Goal: Task Accomplishment & Management: Use online tool/utility

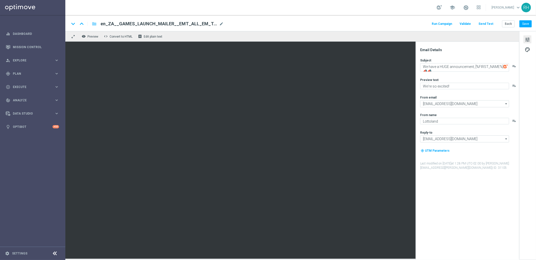
click at [397, 29] on div "keyboard_arrow_down keyboard_arrow_up folder en_ZA__GAMES_LAUNCH_MAILER__EMT_AL…" at bounding box center [300, 23] width 470 height 16
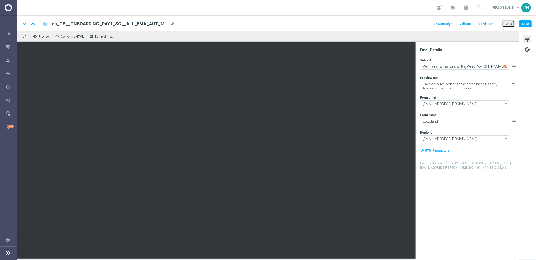
click at [513, 27] on button "Back" at bounding box center [508, 23] width 13 height 7
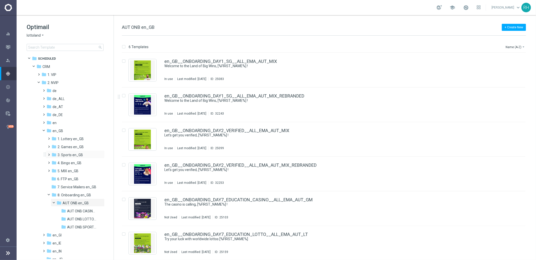
click at [48, 154] on span at bounding box center [48, 153] width 2 height 2
click at [74, 172] on span "TAC SP en_GB" at bounding box center [73, 171] width 23 height 5
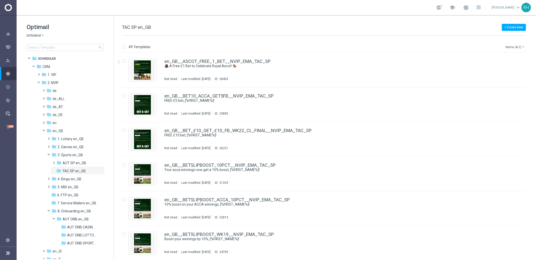
click at [515, 47] on button "Name (A-Z) arrow_drop_down" at bounding box center [515, 47] width 21 height 6
click at [514, 68] on span "Date Modified (Newest)" at bounding box center [506, 70] width 34 height 4
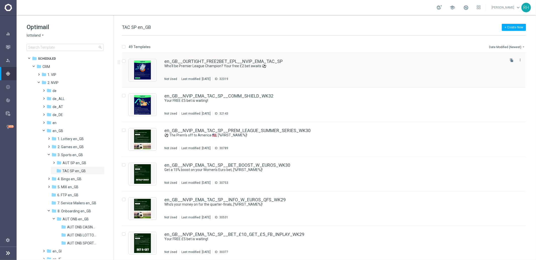
click at [336, 69] on div "en_GB__OURTIGHT_FREE2BET_EPL__NVIP_EMA_TAC_SP Who'll be Premier League Champion…" at bounding box center [334, 70] width 340 height 22
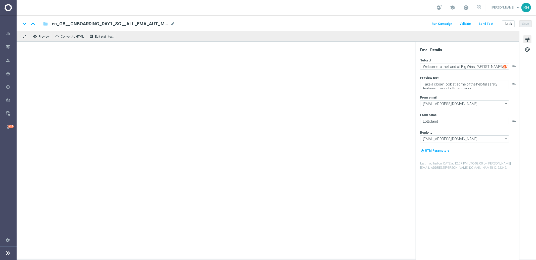
type textarea "Who'll be Premier League Champion? Your free £2 bet awaits ⚽"
type textarea "Pick your winner - on us!"
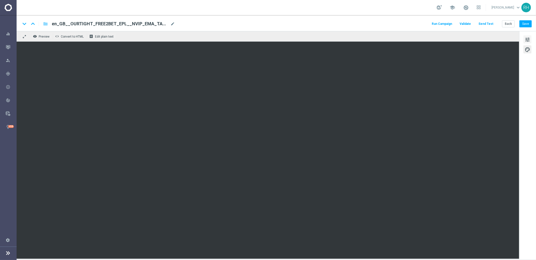
click at [526, 41] on span "tune" at bounding box center [527, 39] width 6 height 7
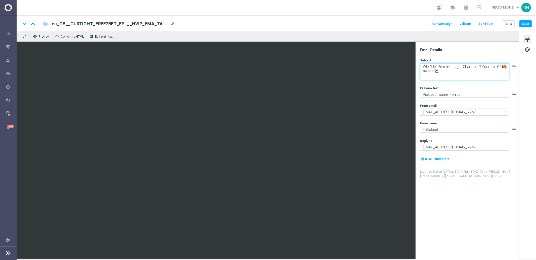
click at [460, 72] on textarea "Who'll be Premier League Champion? Your free £2 bet awaits ⚽" at bounding box center [464, 71] width 89 height 17
click at [445, 67] on textarea "Who'll be Premier League Champion? Your free £2 bet awaits ⚽" at bounding box center [464, 71] width 89 height 17
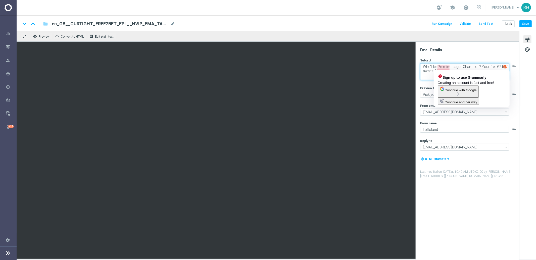
click at [445, 67] on textarea "Who'll be Premier League Champion? Your free £2 bet awaits ⚽" at bounding box center [464, 71] width 89 height 17
click at [452, 58] on div "Subject" at bounding box center [469, 60] width 98 height 4
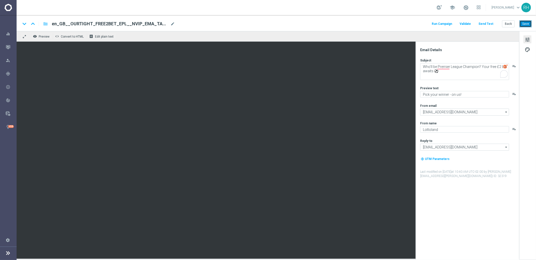
click at [528, 23] on button "Save" at bounding box center [525, 23] width 12 height 7
click at [481, 76] on textarea "Who'll be Premier League Champion? Your free £2 bet awaits ⚽" at bounding box center [464, 71] width 89 height 17
click at [481, 76] on textarea "Who'll be Premier League Champion? Your free £2 bet awaits ⚽ r" at bounding box center [464, 71] width 89 height 17
type textarea "Who'll be Premier League Champion? Your free £2 bet awaits ⚽"
click at [478, 78] on textarea "Who'll be Premier League Champion? Your free £2 bet awaits ⚽" at bounding box center [464, 71] width 89 height 17
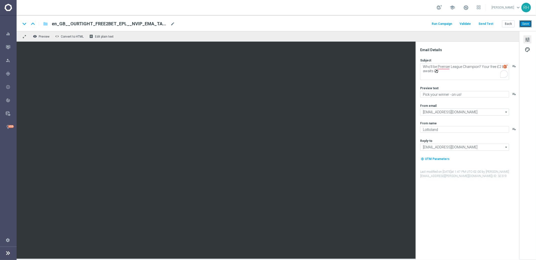
click at [521, 26] on button "Save" at bounding box center [525, 23] width 12 height 7
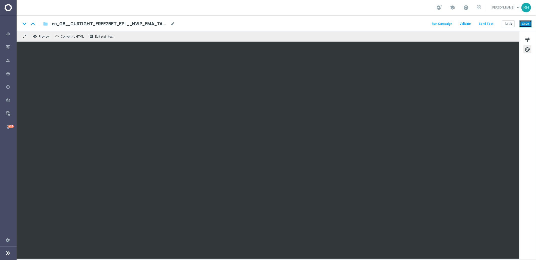
click at [523, 22] on button "Save" at bounding box center [525, 23] width 12 height 7
click at [373, 12] on div "school Ricky Hubbard keyboard_arrow_down RH" at bounding box center [276, 7] width 519 height 15
click at [525, 42] on span "tune" at bounding box center [527, 39] width 6 height 7
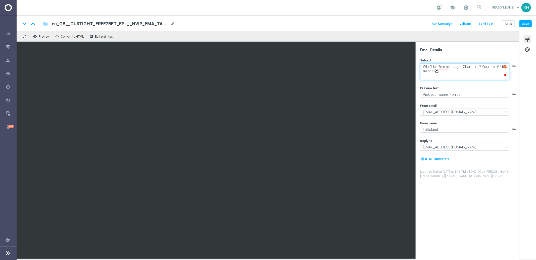
click at [473, 68] on textarea "Who'll be Premier League Champion? Your free £2 bet awaits ⚽" at bounding box center [464, 71] width 89 height 17
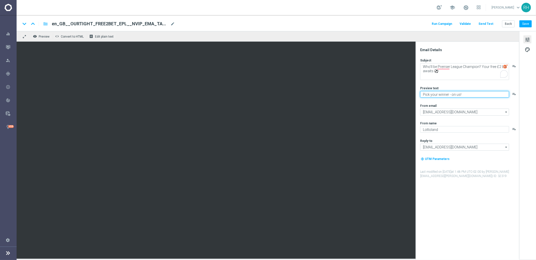
click at [460, 96] on textarea "Pick your winner - on us!" at bounding box center [464, 94] width 89 height 7
click at [438, 86] on div "Subject Who'll be Premier League Champion? Your free £2 bet awaits ⚽ playlist_a…" at bounding box center [469, 118] width 98 height 120
click at [432, 94] on textarea "Pick your winner - on us!" at bounding box center [464, 94] width 89 height 7
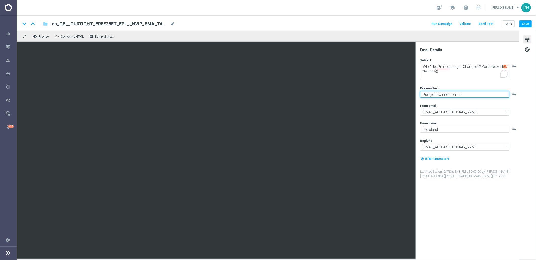
click at [432, 94] on textarea "Pick your winner - on us!" at bounding box center [464, 94] width 89 height 7
click at [527, 22] on button "Save" at bounding box center [525, 23] width 12 height 7
click at [324, 22] on div "keyboard_arrow_down keyboard_arrow_up folder en_GB__OURTIGHT_FREE2BET_EPL__NVIP…" at bounding box center [276, 24] width 511 height 7
click at [439, 25] on button "Run Campaign" at bounding box center [442, 24] width 22 height 7
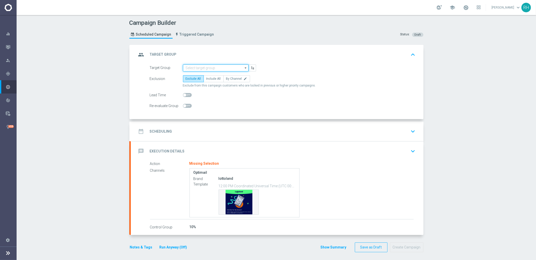
click at [214, 66] on input at bounding box center [216, 68] width 66 height 7
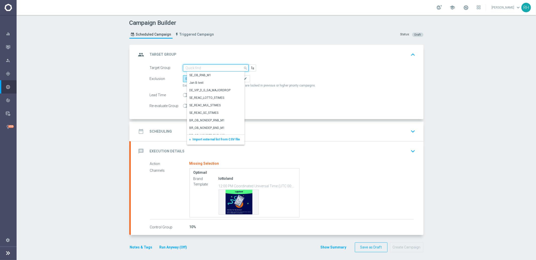
paste input ""UK_SPORTSBOOK_EMAIL | FreeBet_Reactivation ""
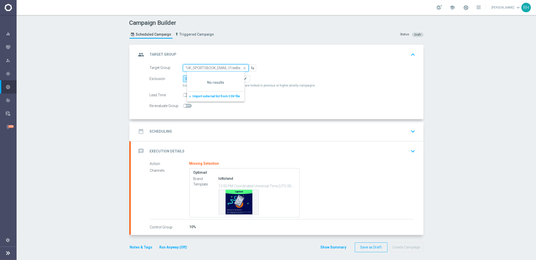
click at [184, 68] on input ""UK_SPORTSBOOK_EMAIL | FreeBet_Reactivation" at bounding box center [216, 68] width 66 height 7
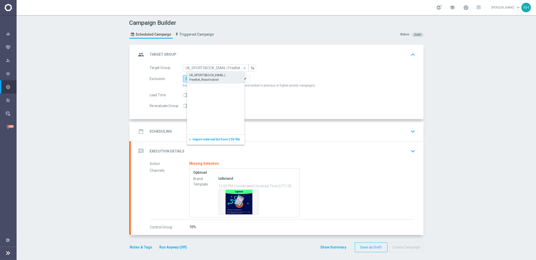
click at [205, 77] on div "UK_SPORTSBOOK_EMAIL | FreeBet_Reactivation" at bounding box center [219, 77] width 61 height 9
type input "UK_SPORTSBOOK_EMAIL | FreeBet_Reactivation"
drag, startPoint x: 205, startPoint y: 77, endPoint x: 208, endPoint y: 79, distance: 3.8
click at [206, 77] on span "Include All" at bounding box center [213, 79] width 15 height 4
click at [206, 78] on input "Include All" at bounding box center [207, 79] width 3 height 3
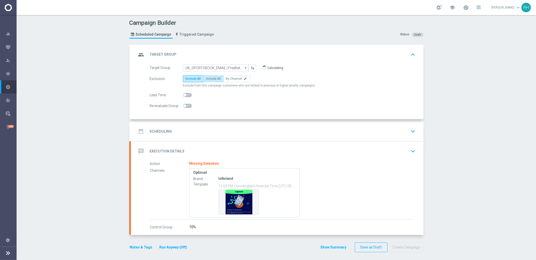
radio input "true"
click at [300, 129] on div "date_range Scheduling keyboard_arrow_down" at bounding box center [277, 132] width 280 height 10
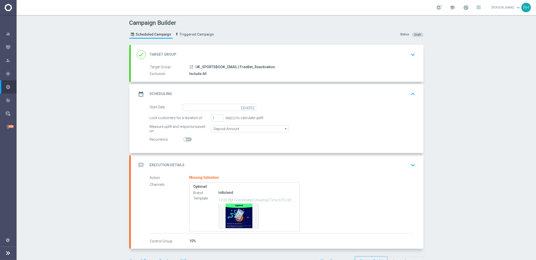
click at [251, 105] on icon "today" at bounding box center [248, 107] width 15 height 6
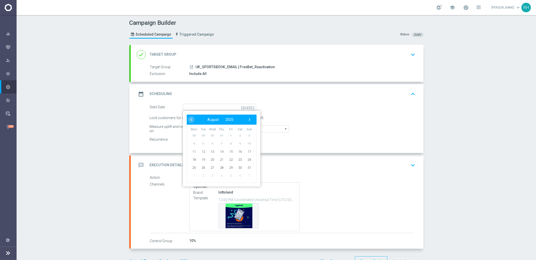
click at [319, 151] on div "Start Date today ‹ ​ August ​ 2025 ​ › Mon Tue Wed Thu Fri Sat Sun 28 29 30 31 …" at bounding box center [277, 128] width 293 height 49
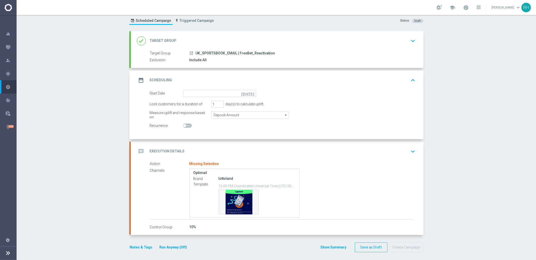
scroll to position [14, 0]
click at [146, 246] on button "Notes & Tags" at bounding box center [141, 247] width 24 height 6
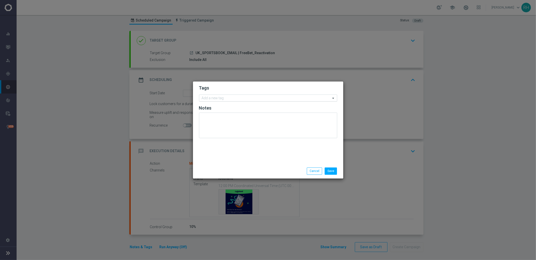
click at [216, 97] on input "text" at bounding box center [266, 98] width 129 height 4
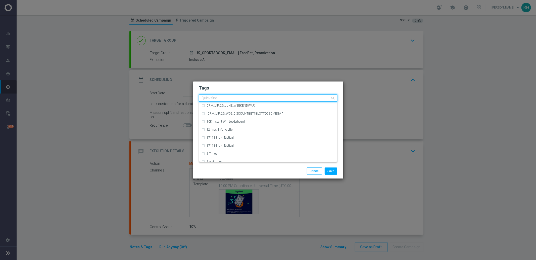
type input "/"
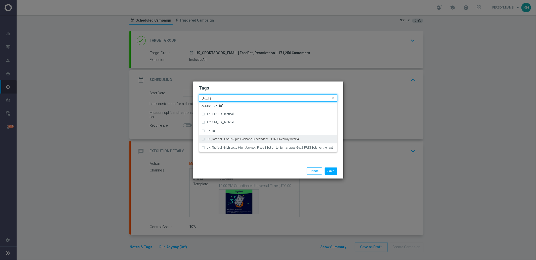
scroll to position [0, 0]
type input "UK_TA"
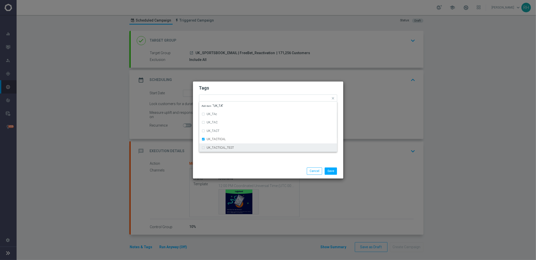
click at [258, 163] on div "Tags Quick find × UK_TACTICAL UK_TAc UK_TAC UK_TACT UK_TACTICAL UK_TACTICAL_TES…" at bounding box center [268, 123] width 150 height 82
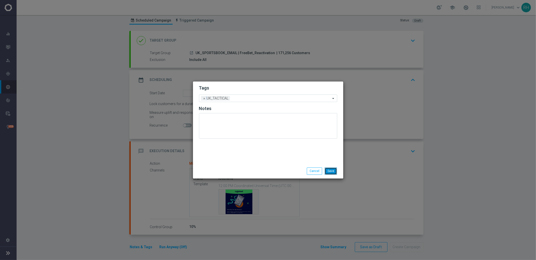
click at [335, 172] on button "Save" at bounding box center [330, 171] width 12 height 7
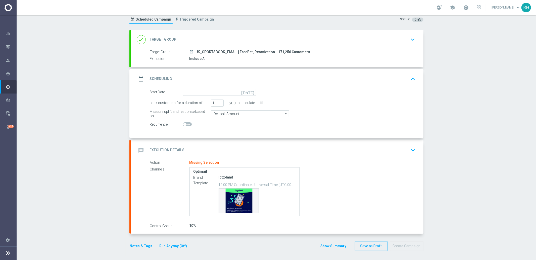
scroll to position [16, 0]
click at [280, 149] on div "message Execution Details keyboard_arrow_down" at bounding box center [277, 150] width 280 height 10
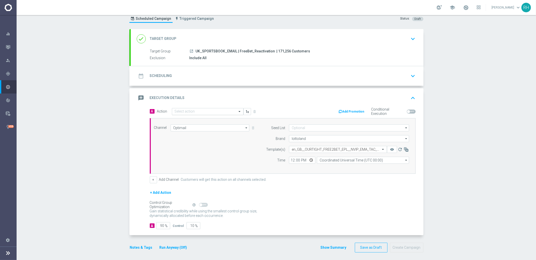
click at [216, 109] on div "Select action" at bounding box center [208, 111] width 72 height 7
paste input "en_GB__OURTIGHT_FREE2BET_EPL__NVIP_EMA_TAC_SP"
type input "en_GB__OURTIGHT_FREE2BET_EPL__NVIP_EMA_TAC_SP"
click at [197, 129] on button "add_new Create new action" at bounding box center [206, 128] width 69 height 6
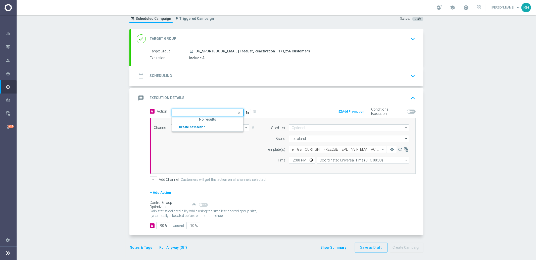
scroll to position [0, 0]
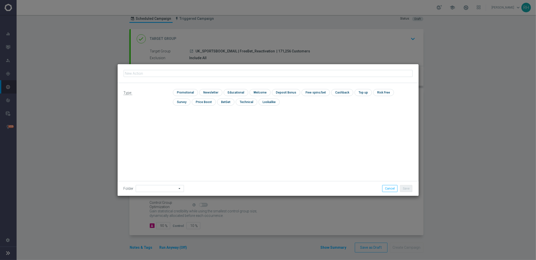
type input "en_GB__OURTIGHT_FREE2BET_EPL__NVIP_EMA_TAC_SP"
click at [185, 91] on input "checkbox" at bounding box center [185, 92] width 24 height 7
checkbox input "true"
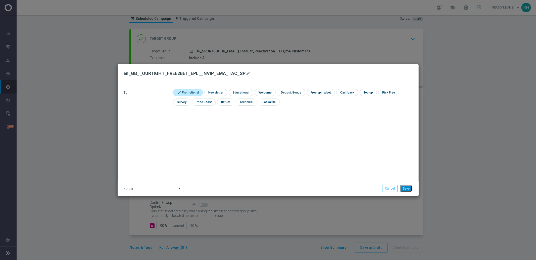
click at [407, 186] on button "Save" at bounding box center [406, 188] width 12 height 7
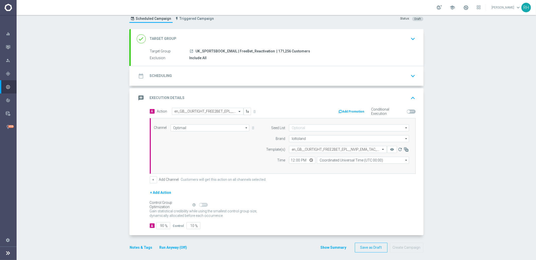
drag, startPoint x: 163, startPoint y: 226, endPoint x: 159, endPoint y: 226, distance: 3.3
click at [162, 226] on div "90 %" at bounding box center [162, 225] width 13 height 7
click at [159, 225] on input "90" at bounding box center [163, 225] width 14 height 7
type input "1"
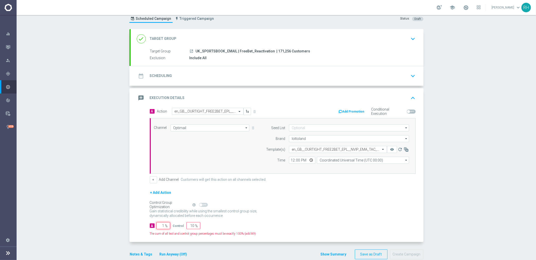
type input "99"
type input "10"
type input "90"
type input "100"
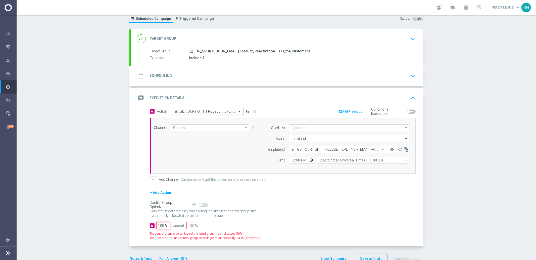
type input "0"
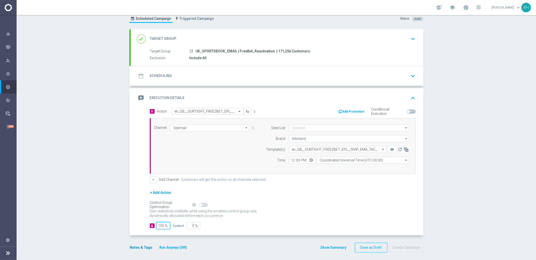
type input "100"
click at [142, 248] on button "Notes & Tags" at bounding box center [141, 248] width 24 height 6
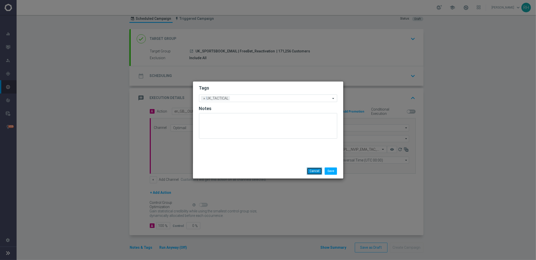
click at [318, 171] on button "Cancel" at bounding box center [314, 171] width 15 height 7
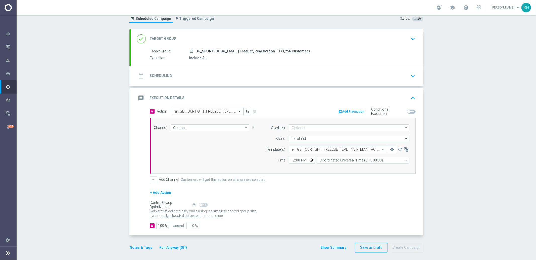
click at [317, 198] on div "+ Add Action" at bounding box center [283, 196] width 266 height 13
drag, startPoint x: 253, startPoint y: 71, endPoint x: 251, endPoint y: 76, distance: 6.1
click at [253, 71] on div "date_range Scheduling keyboard_arrow_down" at bounding box center [277, 76] width 280 height 10
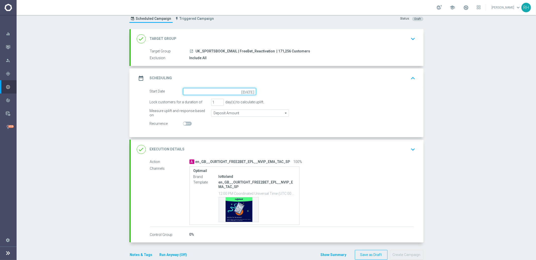
click at [247, 94] on input at bounding box center [219, 91] width 73 height 7
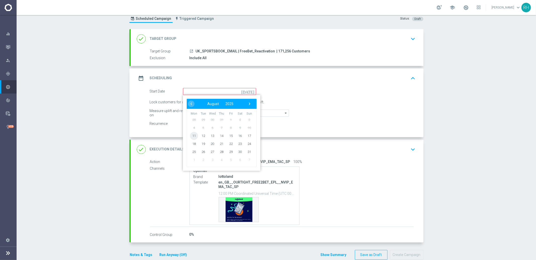
click at [191, 134] on span "11" at bounding box center [194, 136] width 8 height 8
type input "11 Aug 2025"
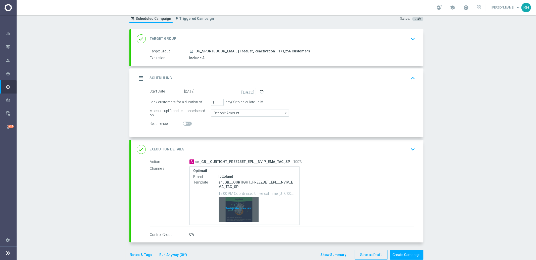
click at [245, 212] on div "Template preview" at bounding box center [239, 210] width 40 height 25
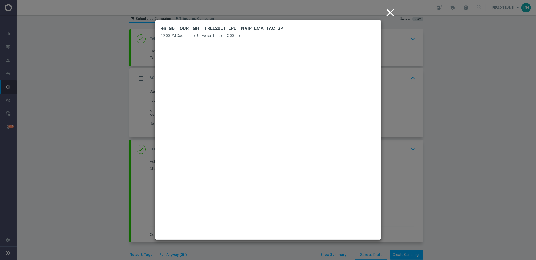
click at [391, 17] on icon "close" at bounding box center [390, 12] width 13 height 13
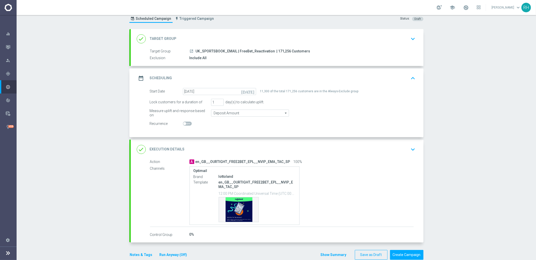
click at [394, 152] on div "done Execution Details keyboard_arrow_down" at bounding box center [277, 150] width 280 height 10
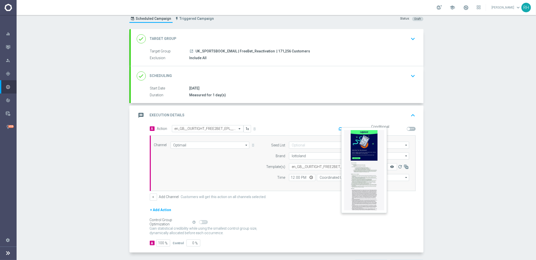
click at [390, 165] on icon "remove_red_eye" at bounding box center [392, 167] width 4 height 4
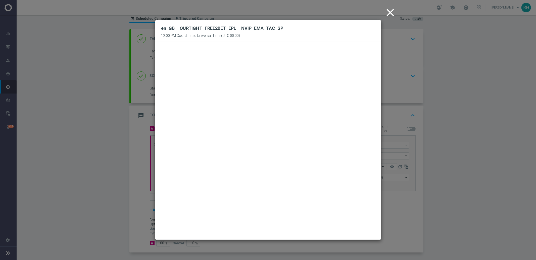
click at [388, 16] on icon "close" at bounding box center [390, 12] width 13 height 13
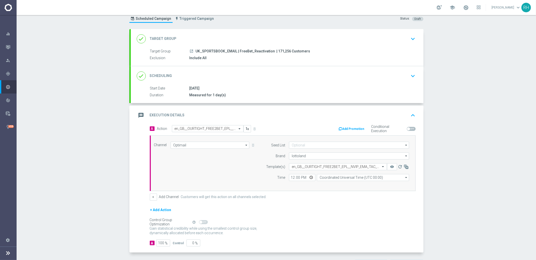
click at [445, 124] on div "Campaign Builder Scheduled Campaign Triggered Campaign Status: Draft done Targe…" at bounding box center [276, 137] width 519 height 245
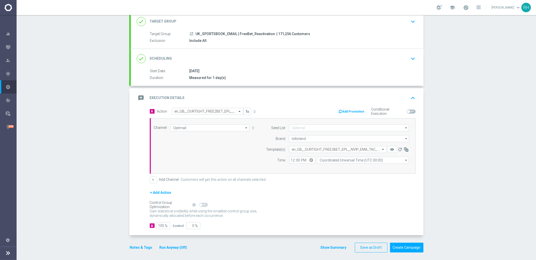
scroll to position [35, 0]
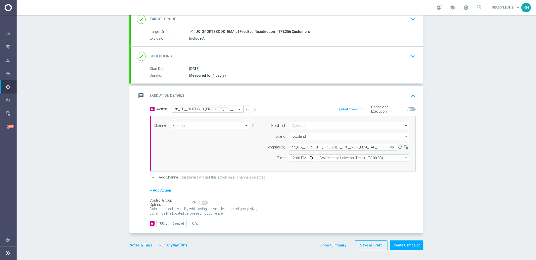
click at [143, 245] on button "Notes & Tags" at bounding box center [141, 246] width 24 height 6
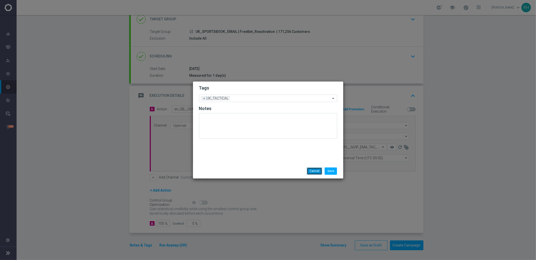
click at [311, 171] on button "Cancel" at bounding box center [314, 171] width 15 height 7
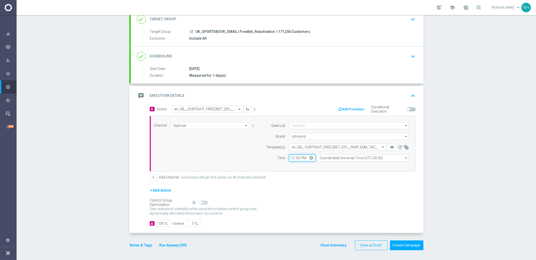
click at [291, 159] on input "12:00" at bounding box center [302, 158] width 26 height 7
type input "19:00"
click at [337, 155] on input "Coordinated Universal Time (UTC 00:00)" at bounding box center [363, 158] width 92 height 7
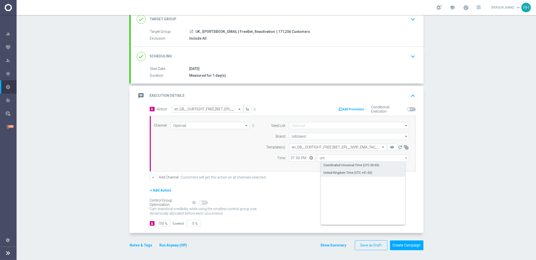
click at [338, 172] on div "United Kingdom Time (UTC +01:00)" at bounding box center [347, 173] width 49 height 5
type input "United Kingdom Time (UTC +01:00)"
click at [319, 193] on div "+ Add Action" at bounding box center [283, 194] width 266 height 13
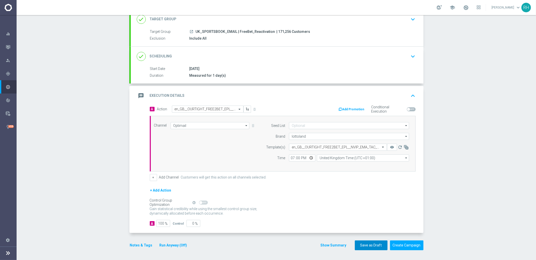
click at [367, 248] on button "Save as Draft" at bounding box center [371, 246] width 33 height 10
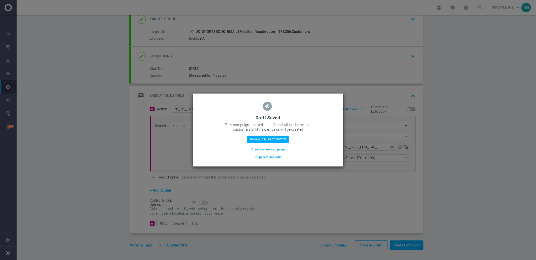
click at [280, 156] on button "Duplicate and edit" at bounding box center [268, 158] width 26 height 6
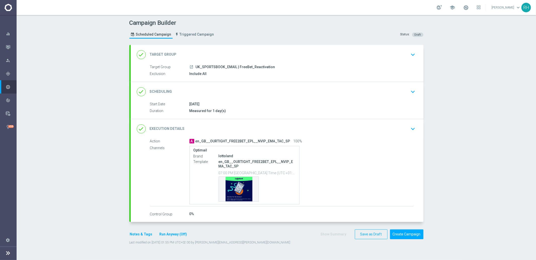
click at [241, 59] on div "done Target Group keyboard_arrow_down" at bounding box center [277, 55] width 280 height 10
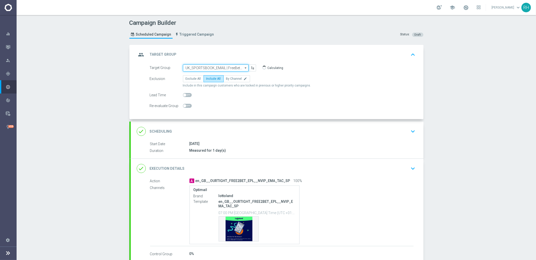
click at [219, 68] on input "UK_SPORTSBOOK_EMAIL | FreeBet_Reactivation" at bounding box center [216, 68] width 66 height 7
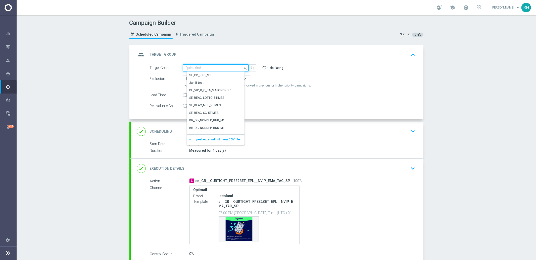
paste input "UK_SPORTSBOOK_EMAIL | Stakes last 30 days_over30NGR en_GB__OURTIGHT_FREE2BET_EP…"
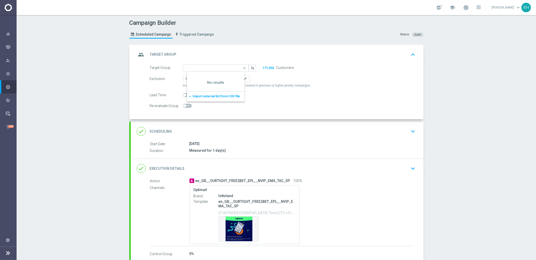
click at [307, 105] on div "Re-evaluate Group" at bounding box center [282, 105] width 273 height 7
type input "UK_SPORTSBOOK_EMAIL | FreeBet_Reactivation"
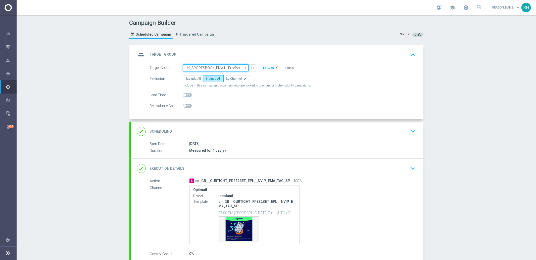
click at [195, 69] on input "UK_SPORTSBOOK_EMAIL | FreeBet_Reactivation" at bounding box center [216, 68] width 66 height 7
paste input "UK_SPORTSBOOK_EMAIL | Stakes last 30 days_over30NGR en_GB__OURTIGHT_FREE2BET_EP…"
type input "UK_SPORTSBOOK_EMAIL | Stakes last 30 days_over30NGR en_GB__OURTIGHT_FREE2BET_EP…"
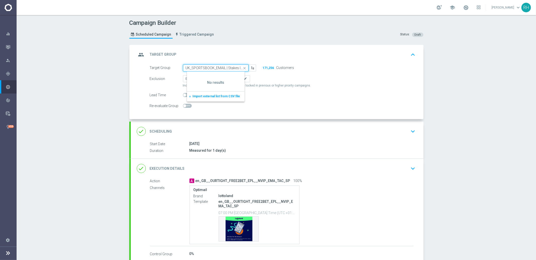
click at [216, 67] on input "UK_SPORTSBOOK_EMAIL | Stakes last 30 days_over30NGR en_GB__OURTIGHT_FREE2BET_EP…" at bounding box center [216, 68] width 66 height 7
paste input
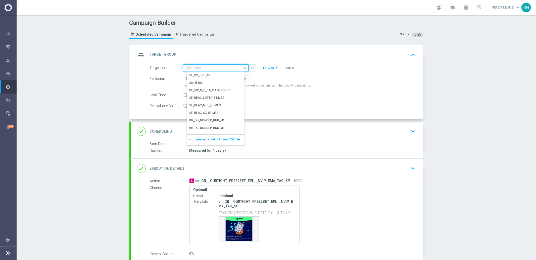
paste input
paste input "UK_SPORTSBOOK_EMAIL | Stakes last 30 days_over30NGR"
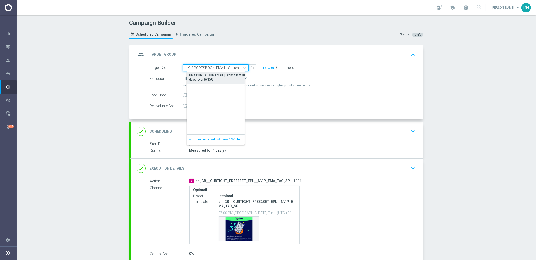
scroll to position [0, 33]
click at [221, 78] on div "UK_SPORTSBOOK_EMAIL | Stakes last 30 days_over30NGR" at bounding box center [219, 77] width 61 height 9
type input "UK_SPORTSBOOK_EMAIL | Stakes last 30 days_over30NGR"
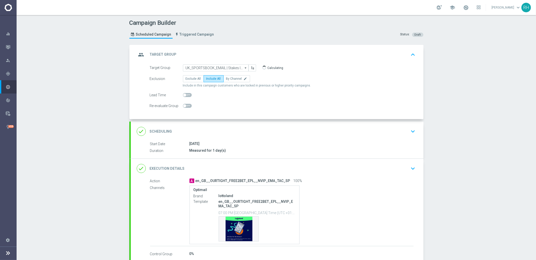
click at [410, 55] on icon "keyboard_arrow_up" at bounding box center [413, 55] width 8 height 8
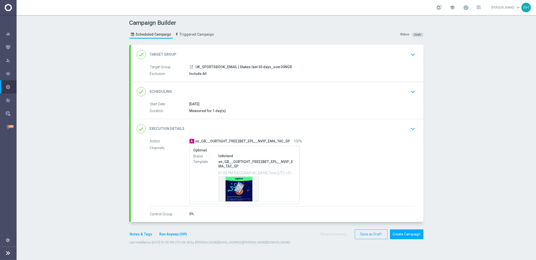
click at [144, 232] on button "Notes & Tags" at bounding box center [141, 235] width 24 height 6
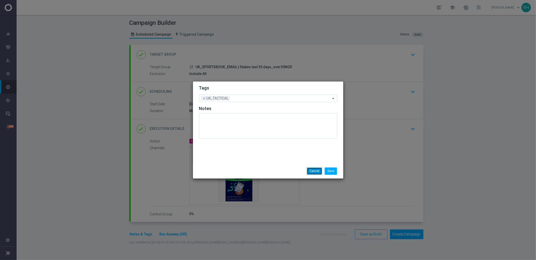
click at [310, 168] on button "Cancel" at bounding box center [314, 171] width 15 height 7
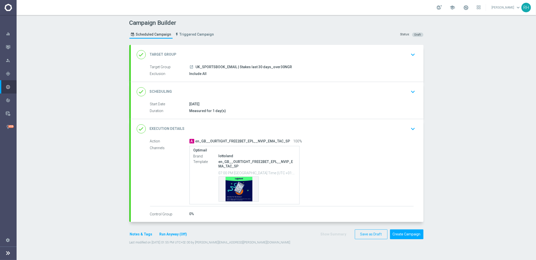
click at [389, 51] on div "done Target Group keyboard_arrow_down" at bounding box center [277, 55] width 280 height 10
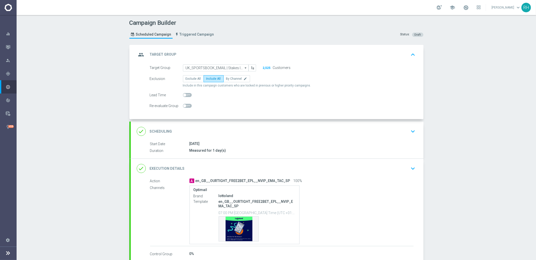
click at [391, 52] on div "group Target Group keyboard_arrow_up" at bounding box center [277, 55] width 280 height 10
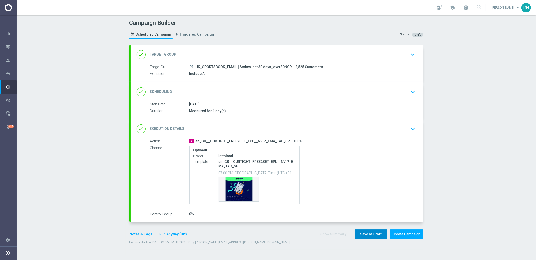
click at [376, 234] on button "Save as Draft" at bounding box center [371, 235] width 33 height 10
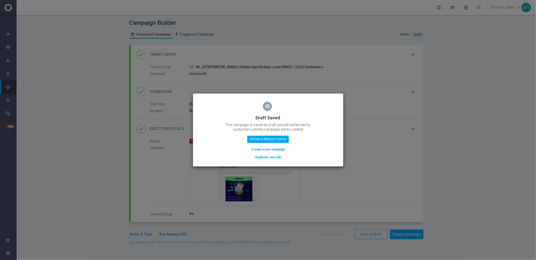
click at [390, 157] on modal-container "restore Draft Saved This campaign is saved as draft and will not be sent to cus…" at bounding box center [268, 130] width 536 height 260
click at [254, 142] on button "Review in Mission Control" at bounding box center [267, 139] width 41 height 7
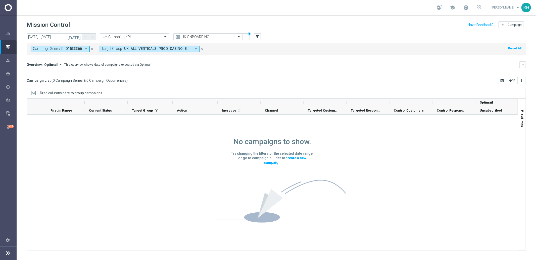
click at [331, 80] on div "Campaign List ( 0 Campaign Series & 0 Campaign Occurrences ) open_in_browser Ex…" at bounding box center [276, 80] width 499 height 7
click at [268, 169] on div "No campaigns to show. Try changing the filters or the selected date range, or g…" at bounding box center [271, 175] width 147 height 121
click at [205, 39] on div "UK ONBOARDING" at bounding box center [207, 36] width 69 height 7
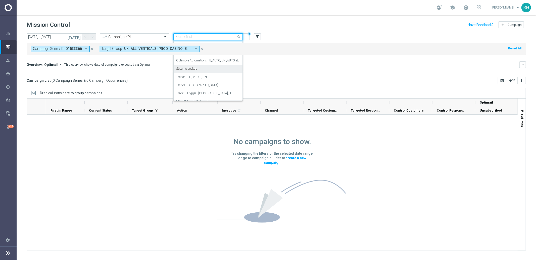
scroll to position [76, 0]
click at [209, 82] on div "Tactical - UK" at bounding box center [208, 84] width 64 height 8
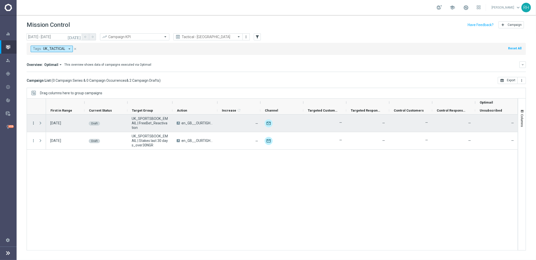
click at [35, 123] on icon "more_vert" at bounding box center [33, 123] width 5 height 5
click at [55, 128] on span "Campaign Details" at bounding box center [55, 127] width 25 height 4
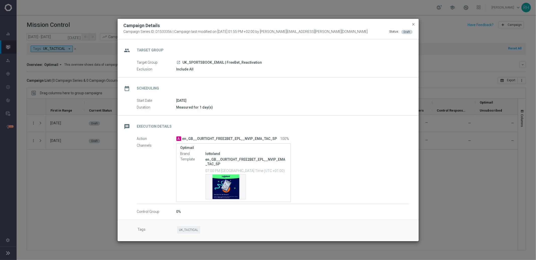
click at [243, 65] on div "Target Group launch UK_SPORTSBOOK_EMAIL | FreeBet_Reactivation" at bounding box center [273, 63] width 272 height 6
click at [243, 64] on span "UK_SPORTSBOOK_EMAIL | FreeBet_Reactivation" at bounding box center [222, 63] width 79 height 5
click at [412, 25] on span "close" at bounding box center [413, 24] width 4 height 4
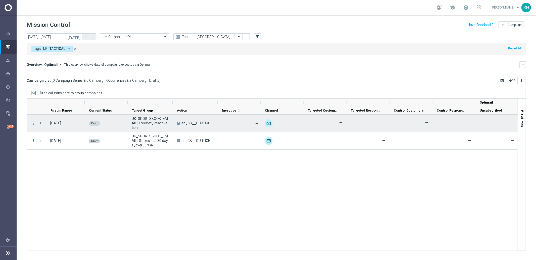
click at [33, 122] on icon "more_vert" at bounding box center [33, 123] width 5 height 5
click at [44, 143] on span "Edit" at bounding box center [46, 143] width 6 height 4
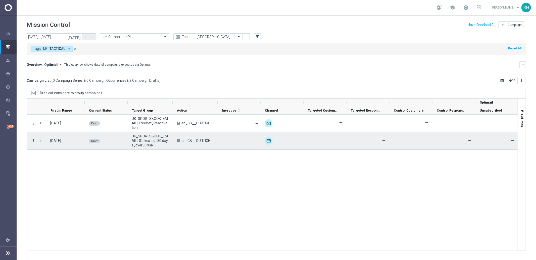
click at [33, 142] on icon "more_vert" at bounding box center [33, 141] width 5 height 5
click at [48, 161] on span "Edit" at bounding box center [46, 161] width 6 height 4
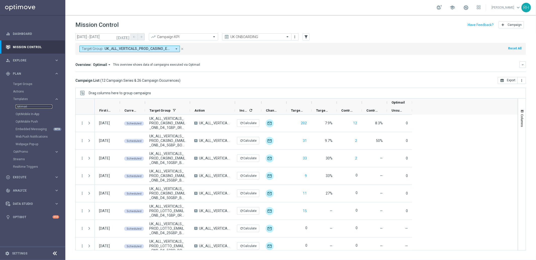
scroll to position [192, 0]
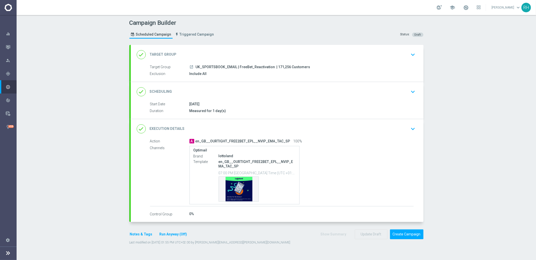
click at [356, 50] on div "done Target Group keyboard_arrow_down" at bounding box center [277, 55] width 280 height 10
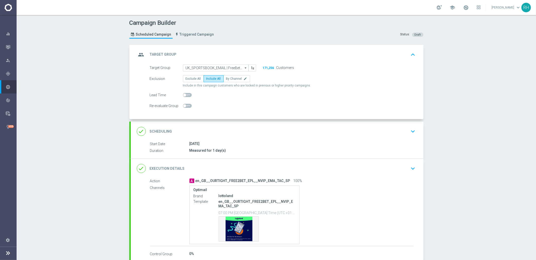
click at [264, 67] on button "171,256" at bounding box center [268, 68] width 12 height 4
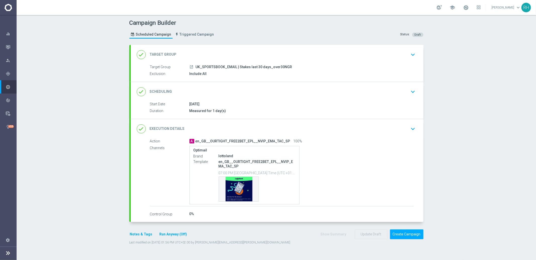
click at [322, 38] on div "Campaign Builder Scheduled Campaign Triggered Campaign Status: Draft" at bounding box center [276, 29] width 301 height 23
click at [399, 57] on div "done Target Group keyboard_arrow_down" at bounding box center [277, 55] width 280 height 10
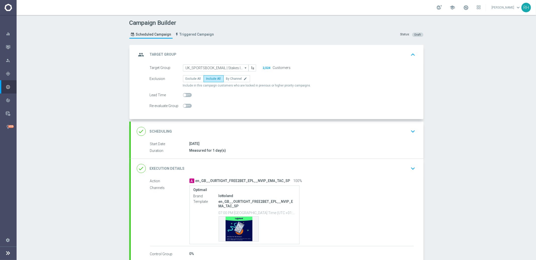
click at [262, 68] on button "2,524" at bounding box center [266, 68] width 8 height 4
click at [284, 105] on div "Re-evaluate Group" at bounding box center [282, 105] width 273 height 7
click at [440, 142] on div "Campaign Builder Scheduled Campaign Triggered Campaign Status: Draft group Targ…" at bounding box center [276, 137] width 519 height 245
click at [412, 54] on icon "keyboard_arrow_up" at bounding box center [413, 55] width 8 height 8
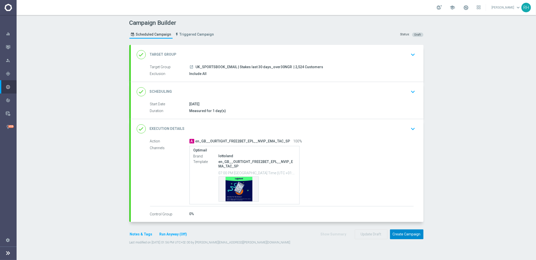
click at [399, 233] on button "Create Campaign" at bounding box center [406, 235] width 33 height 10
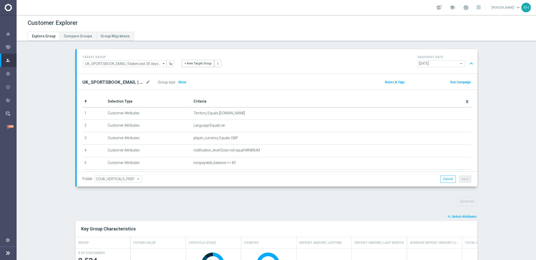
click at [130, 81] on h2 "UK_SPORTSBOOK_EMAIL | Stakes last 30 days_over30NGR" at bounding box center [114, 82] width 62 height 6
copy div "UK_SPORTSBOOK_EMAIL | Stakes last 30 days_over30NGR"
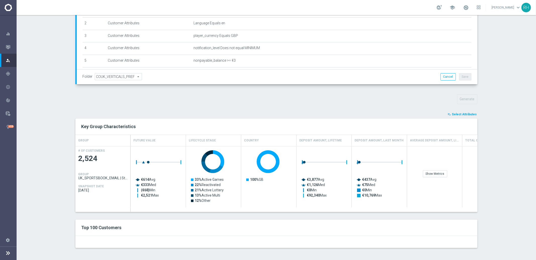
click at [474, 201] on div "Show Metrics" at bounding box center [489, 177] width 55 height 62
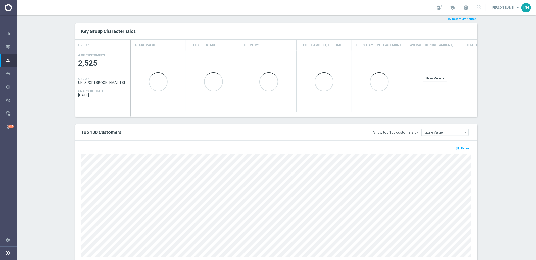
scroll to position [213, 0]
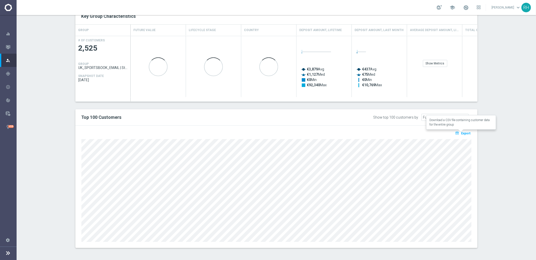
click at [465, 133] on span "Export" at bounding box center [465, 134] width 9 height 4
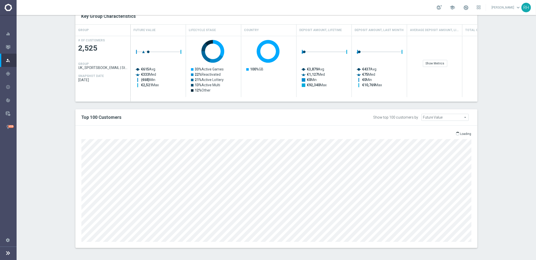
click at [505, 189] on section "TARGET GROUP UK_SPORTSBOOK_EMAIL | Stakes last 30 days_over30NGR UK_SPORTSBOOK_…" at bounding box center [276, 46] width 519 height 420
click at [500, 168] on section "TARGET GROUP UK_SPORTSBOOK_EMAIL | Stakes last 30 days_over30NGR UK_SPORTSBOOK_…" at bounding box center [276, 46] width 519 height 420
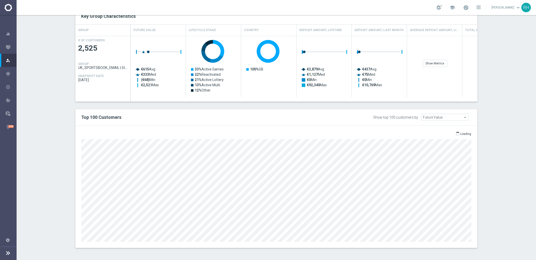
click at [500, 168] on section "TARGET GROUP UK_SPORTSBOOK_EMAIL | Stakes last 30 days_over30NGR UK_SPORTSBOOK_…" at bounding box center [276, 46] width 519 height 420
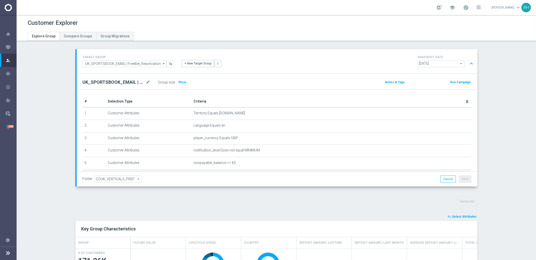
scroll to position [74, 0]
click at [369, 203] on div "Generate" at bounding box center [276, 202] width 409 height 10
click at [507, 101] on section "TARGET GROUP UK_SPORTSBOOK_EMAIL | FreeBet_Reactivation UK_SPORTSBOOK_EMAIL | F…" at bounding box center [276, 259] width 519 height 420
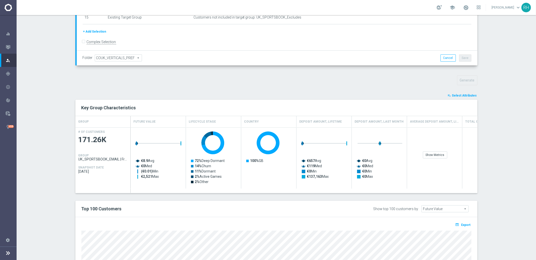
scroll to position [150, 0]
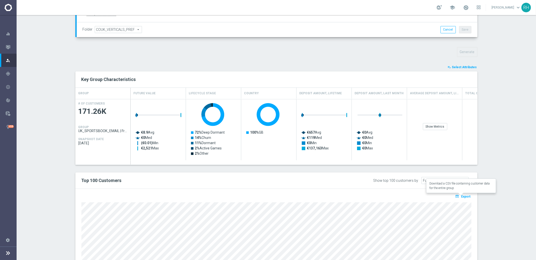
click at [465, 193] on button "open_in_browser Export" at bounding box center [462, 196] width 17 height 7
click at [516, 116] on section "TARGET GROUP UK_SPORTSBOOK_EMAIL | FreeBet_Reactivation UK_SPORTSBOOK_EMAIL | F…" at bounding box center [276, 110] width 519 height 420
click at [490, 55] on section "TARGET GROUP UK_SPORTSBOOK_EMAIL | FreeBet_Reactivation UK_SPORTSBOOK_EMAIL | F…" at bounding box center [276, 110] width 519 height 420
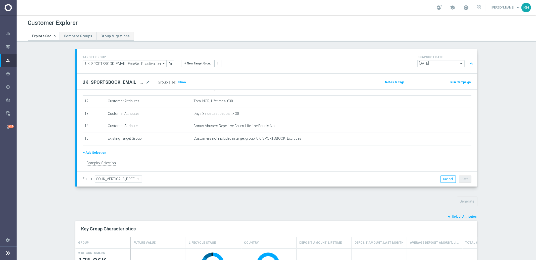
click at [109, 83] on h2 "UK_SPORTSBOOK_EMAIL | FreeBet_Reactivation" at bounding box center [114, 82] width 62 height 6
copy div "UK_SPORTSBOOK_EMAIL | FreeBet_Reactivation"
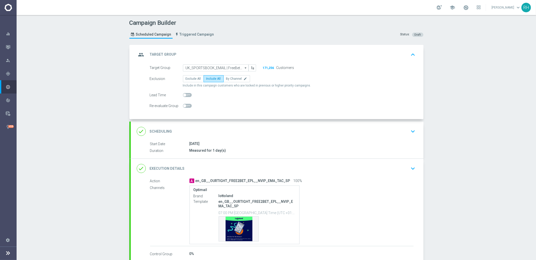
click at [414, 57] on icon "keyboard_arrow_up" at bounding box center [413, 55] width 8 height 8
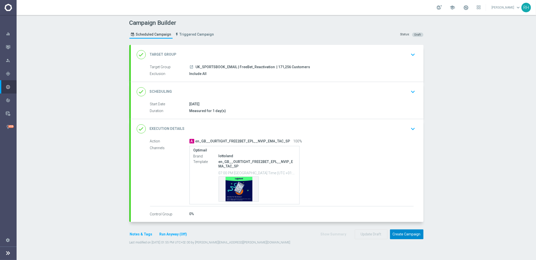
click at [416, 237] on button "Create Campaign" at bounding box center [406, 235] width 33 height 10
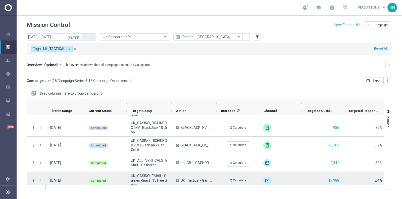
scroll to position [75, 0]
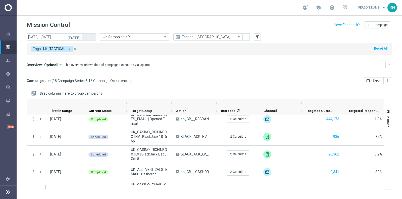
click at [79, 36] on icon "[DATE]" at bounding box center [75, 37] width 14 height 5
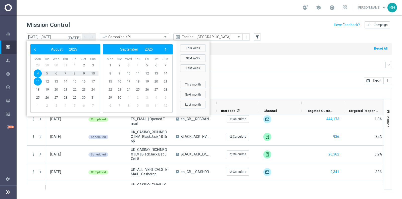
click at [40, 82] on span "11" at bounding box center [38, 81] width 8 height 8
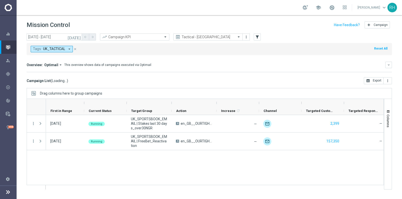
scroll to position [0, 0]
click at [77, 36] on icon "[DATE]" at bounding box center [75, 37] width 14 height 5
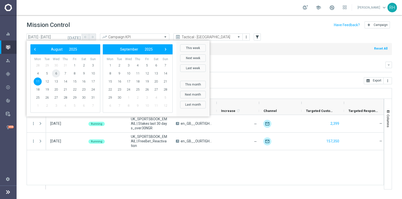
click at [57, 73] on span "6" at bounding box center [56, 73] width 8 height 8
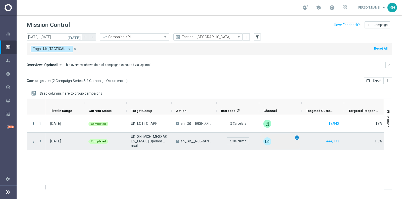
click at [297, 137] on span "unfold_more" at bounding box center [297, 138] width 4 height 4
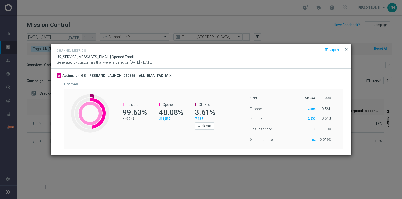
click at [227, 102] on div "Sent 441,669 99% Dropped 2,504 0.56% Bounced 2,253" at bounding box center [273, 119] width 93 height 60
click at [346, 50] on span "close" at bounding box center [346, 49] width 4 height 4
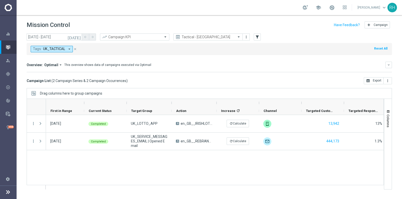
click at [79, 35] on icon "today" at bounding box center [75, 37] width 14 height 5
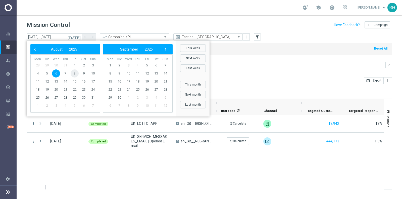
click at [78, 73] on span "8" at bounding box center [75, 73] width 8 height 8
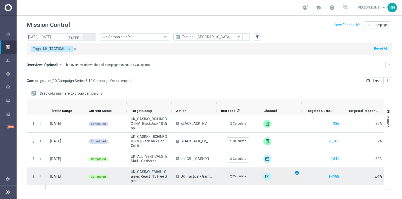
click at [296, 172] on span "unfold_more" at bounding box center [297, 173] width 4 height 4
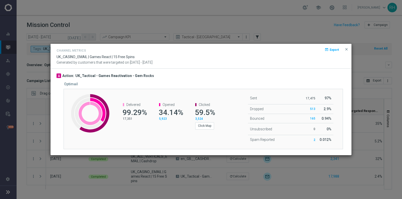
click at [331, 68] on div "Channel Metrics open_in_browser Export UK_CASINO_EMAIL | Games React | 15 Free …" at bounding box center [200, 56] width 301 height 25
click at [346, 49] on span "close" at bounding box center [346, 49] width 4 height 4
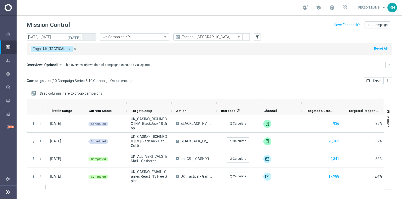
click at [81, 37] on button "today" at bounding box center [74, 37] width 15 height 8
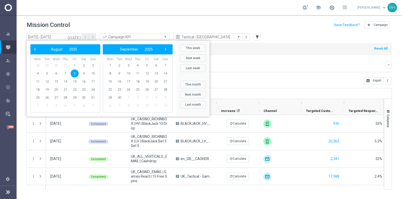
click at [235, 60] on mini-dashboard "Overview: Optimail arrow_drop_down This overview shows data of campaigns execut…" at bounding box center [209, 66] width 365 height 22
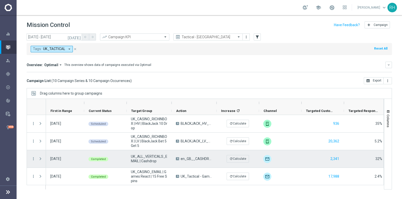
scroll to position [105, 0]
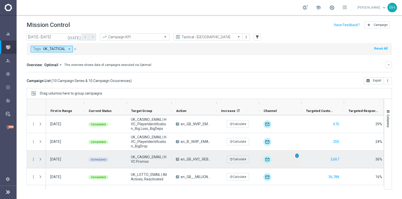
click at [297, 156] on span "unfold_more" at bounding box center [297, 156] width 4 height 4
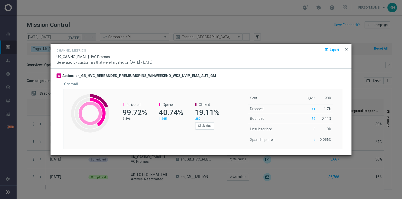
click at [346, 49] on span "close" at bounding box center [346, 49] width 4 height 4
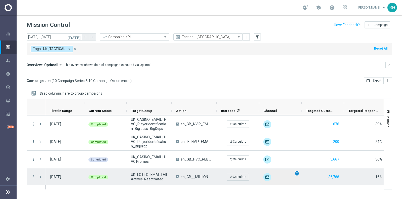
click at [297, 173] on span "unfold_more" at bounding box center [297, 173] width 4 height 4
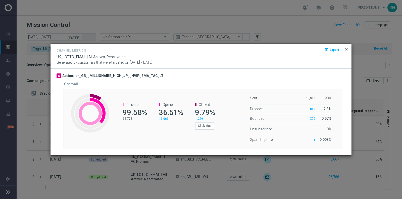
click at [345, 51] on span "close" at bounding box center [346, 49] width 4 height 4
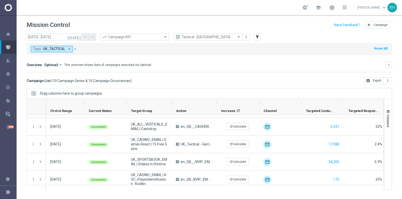
scroll to position [0, 0]
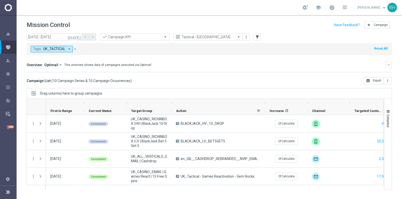
drag, startPoint x: 216, startPoint y: 101, endPoint x: 264, endPoint y: 107, distance: 48.8
click at [264, 107] on div "First in Range" at bounding box center [304, 107] width 516 height 16
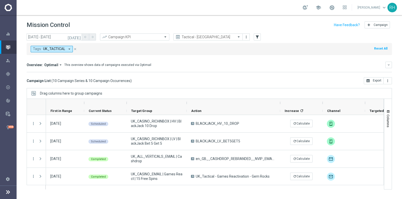
drag, startPoint x: 171, startPoint y: 101, endPoint x: 186, endPoint y: 102, distance: 15.1
click at [186, 102] on div at bounding box center [187, 103] width 2 height 8
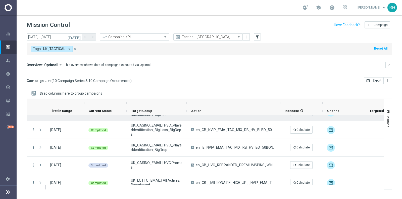
scroll to position [105, 0]
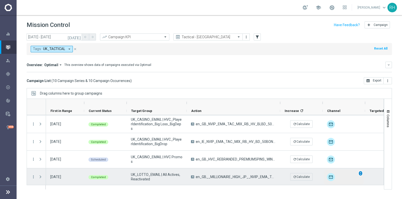
click at [360, 171] on span "unfold_more" at bounding box center [361, 173] width 4 height 4
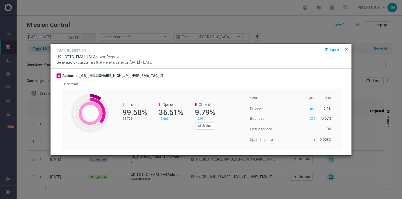
click at [346, 49] on span "close" at bounding box center [346, 49] width 4 height 4
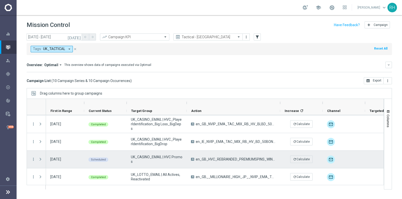
scroll to position [90, 0]
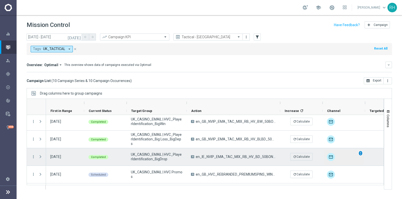
click at [359, 152] on span "unfold_more" at bounding box center [361, 153] width 4 height 4
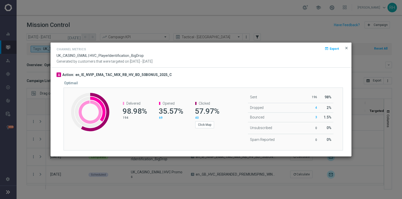
click at [347, 49] on span "close" at bounding box center [346, 48] width 4 height 4
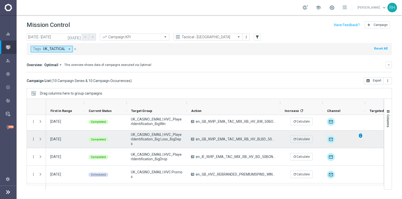
click at [359, 133] on div "unfold_more" at bounding box center [360, 136] width 5 height 6
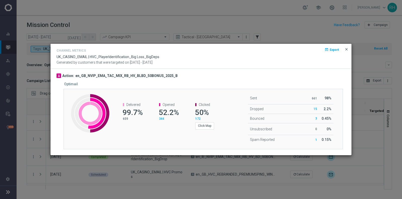
click at [346, 48] on span "close" at bounding box center [346, 49] width 4 height 4
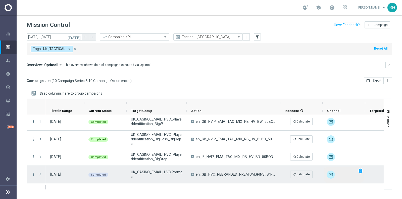
scroll to position [80, 0]
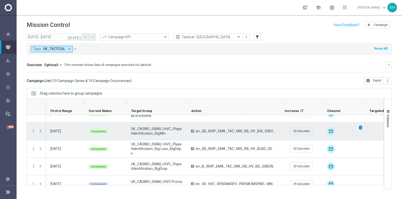
click at [360, 127] on span "unfold_more" at bounding box center [361, 128] width 4 height 4
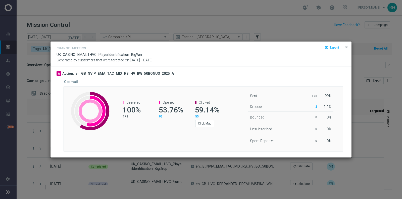
click at [347, 47] on span "close" at bounding box center [346, 47] width 4 height 4
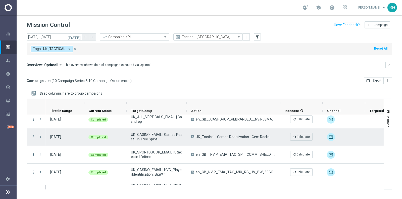
scroll to position [44, 0]
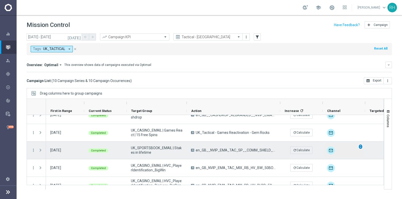
click at [359, 146] on span "unfold_more" at bounding box center [361, 147] width 4 height 4
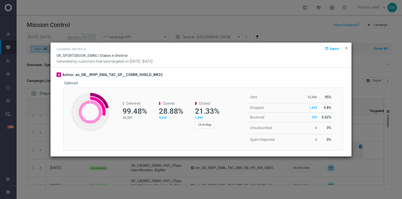
click at [358, 146] on modal-container "Channel Metrics open_in_browser Export UK_SPORTSBOOK_EMAIL | Stakes in lifetime…" at bounding box center [201, 99] width 402 height 199
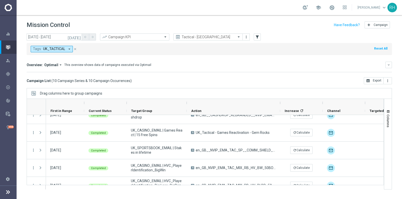
click at [80, 36] on icon "today" at bounding box center [75, 37] width 14 height 5
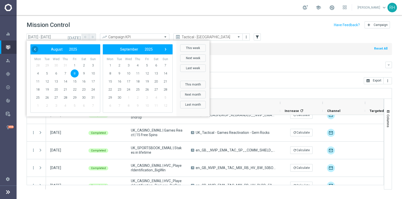
click at [33, 51] on span "‹" at bounding box center [35, 49] width 7 height 7
click at [73, 63] on span "4" at bounding box center [75, 65] width 8 height 8
type input "04 Jul 2025 - 04 Jul 2025"
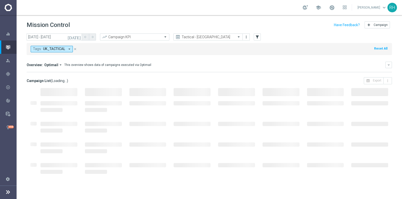
click at [64, 64] on div "This overview shows data of campaigns executed via Optimail" at bounding box center [107, 65] width 87 height 5
click at [75, 63] on div "This overview shows data of campaigns executed via Optimail" at bounding box center [107, 65] width 87 height 5
click at [84, 63] on div "This overview shows data of campaigns executed via Optimail" at bounding box center [107, 65] width 87 height 5
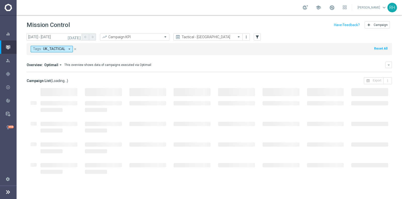
click at [84, 63] on div "This overview shows data of campaigns executed via Optimail" at bounding box center [107, 65] width 87 height 5
click at [94, 65] on div "This overview shows data of campaigns executed via Optimail" at bounding box center [107, 65] width 87 height 5
click at [111, 65] on div "This overview shows data of campaigns executed via Optimail" at bounding box center [107, 65] width 87 height 5
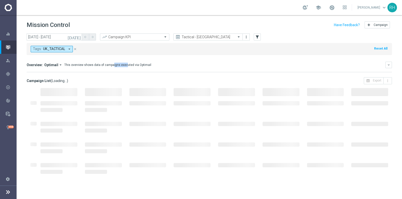
click at [120, 65] on div "This overview shows data of campaigns executed via Optimail" at bounding box center [107, 65] width 87 height 5
click at [136, 65] on div "This overview shows data of campaigns executed via Optimail" at bounding box center [107, 65] width 87 height 5
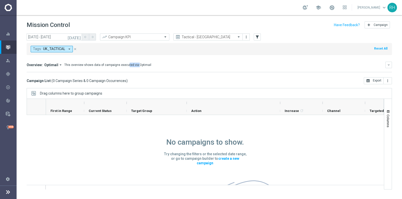
click at [133, 65] on div "This overview shows data of campaigns executed via Optimail" at bounding box center [107, 65] width 87 height 5
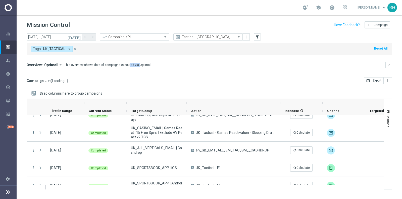
scroll to position [0, 0]
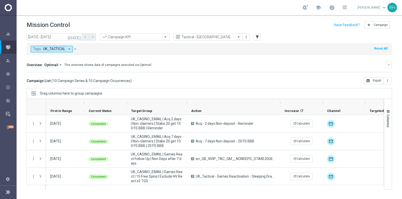
drag, startPoint x: 62, startPoint y: 62, endPoint x: 115, endPoint y: 67, distance: 53.2
click at [115, 67] on div "Overview: Optimail arrow_drop_down This overview shows data of campaigns execut…" at bounding box center [209, 65] width 365 height 7
click at [211, 81] on div "Campaign List ( 10 Campaign Series & 10 Campaign Occurrences ) open_in_browser …" at bounding box center [209, 80] width 365 height 7
click at [211, 79] on div "Campaign List ( 10 Campaign Series & 10 Campaign Occurrences ) open_in_browser …" at bounding box center [209, 80] width 365 height 7
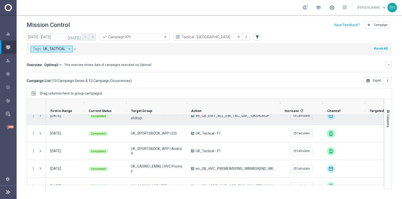
scroll to position [81, 0]
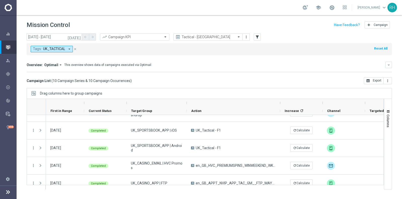
click at [271, 62] on div "Overview: Optimail arrow_drop_down This overview shows data of campaigns execut…" at bounding box center [209, 65] width 365 height 7
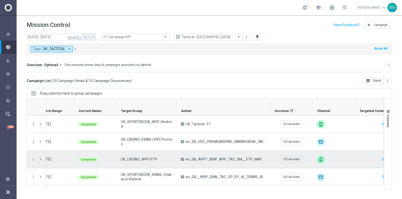
scroll to position [0, 0]
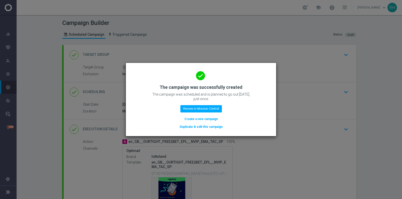
click at [206, 62] on modal-container "done The campaign was successfully created The campaign was scheduled and is pl…" at bounding box center [201, 99] width 402 height 199
click at [208, 47] on modal-container "done The campaign was successfully created The campaign was scheduled and is pl…" at bounding box center [201, 99] width 402 height 199
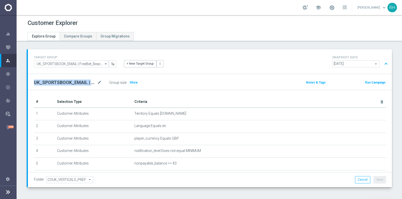
scroll to position [148, 0]
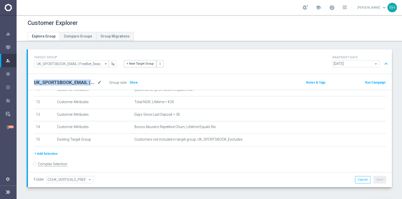
click at [233, 57] on div "+ New Target Group more_vert" at bounding box center [210, 60] width 180 height 13
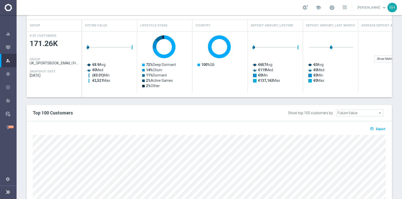
scroll to position [198, 0]
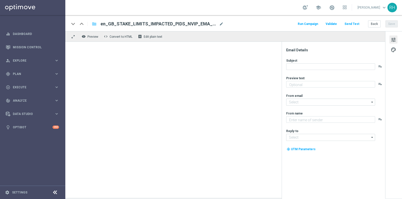
type textarea "Bets beyond limits refunded"
type textarea "Lottoland"
type input "[EMAIL_ADDRESS][DOMAIN_NAME]"
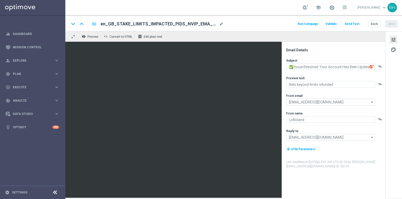
click at [277, 25] on div "keyboard_arrow_down keyboard_arrow_up folder en_GB_STAKE_LIMITS_IMPACTED_PIDS_N…" at bounding box center [233, 24] width 328 height 7
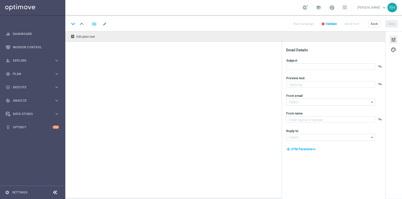
type textarea "Grab a fantastic freebie simply by playing selected games!"
type input "[EMAIL_ADDRESS][DOMAIN_NAME]"
type textarea "Lottoland"
type input "[EMAIL_ADDRESS][DOMAIN_NAME]"
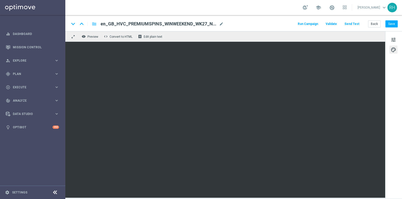
click at [359, 25] on button "Send Test" at bounding box center [352, 24] width 16 height 7
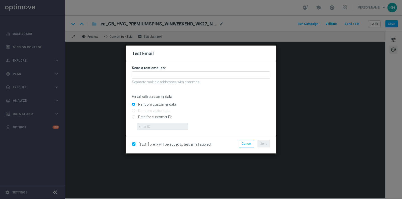
click at [135, 119] on input "Data for customer ID:" at bounding box center [201, 119] width 138 height 7
radio input "true"
click at [146, 127] on input "text" at bounding box center [162, 126] width 51 height 7
type input "9388689"
click at [146, 80] on p "Separate multiple addresses with commas" at bounding box center [201, 82] width 138 height 5
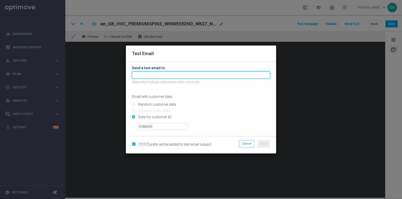
click at [145, 75] on input "text" at bounding box center [201, 74] width 138 height 7
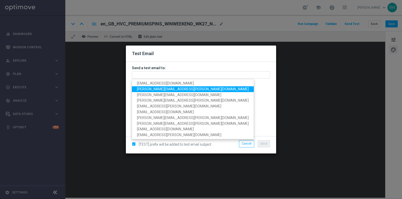
click at [142, 89] on span "[PERSON_NAME][EMAIL_ADDRESS][PERSON_NAME][DOMAIN_NAME]" at bounding box center [193, 89] width 112 height 4
type input "[PERSON_NAME][EMAIL_ADDRESS][PERSON_NAME][DOMAIN_NAME]"
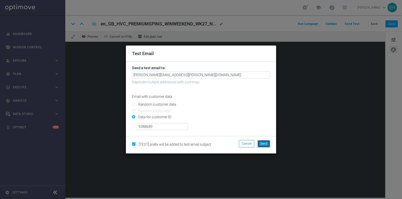
click at [268, 142] on button "Send" at bounding box center [263, 143] width 13 height 7
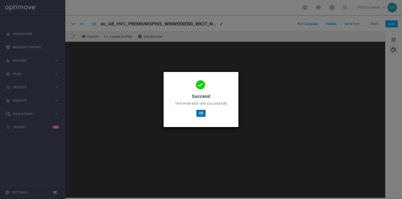
click at [198, 115] on button "OK" at bounding box center [201, 112] width 10 height 7
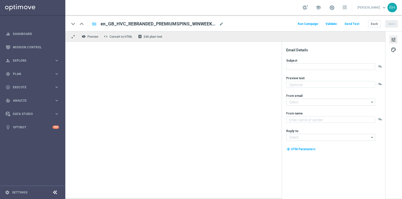
type textarea "Grab a fantastic freebie simply by playing selected games!"
type textarea "Lottoland"
type input "[EMAIL_ADDRESS][DOMAIN_NAME]"
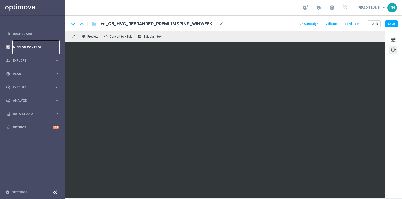
click at [32, 49] on link "Mission Control" at bounding box center [36, 46] width 46 height 13
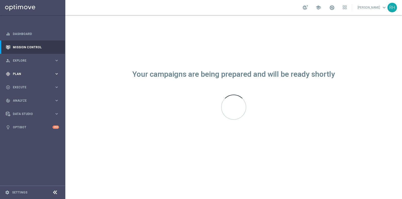
click at [34, 74] on span "Plan" at bounding box center [33, 73] width 41 height 3
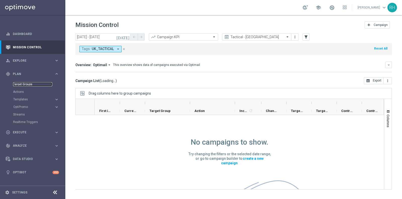
click at [29, 84] on link "Target Groups" at bounding box center [32, 84] width 39 height 4
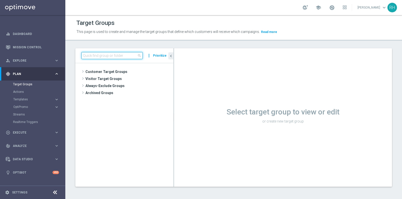
click at [99, 56] on input at bounding box center [111, 55] width 61 height 7
paste input "https://www.lottoland.co.uk/ob?code=W26_25_UK_H_1268_2545675&lottolapid=crm_ema…"
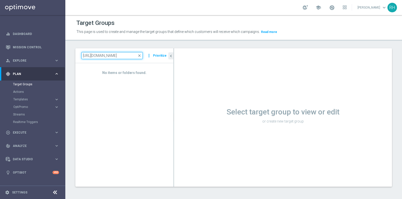
click at [124, 54] on input "https://www.lottoland.co.uk/ob?code=W26_25_UK_H_1268_2545675&lottolapid=crm_ema…" at bounding box center [111, 55] width 61 height 7
paste input "UK_CASINO_EMAIL | HVC Promos"
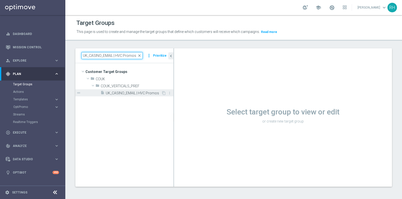
type input "UK_CASINO_EMAIL | HVC Promos"
click at [134, 89] on div "insert_drive_file UK_CASINO_EMAIL | HVC Promos" at bounding box center [130, 92] width 61 height 7
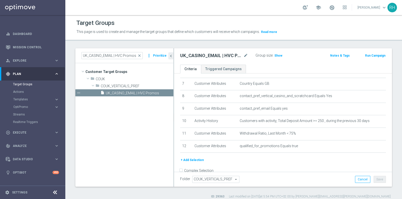
scroll to position [85, 0]
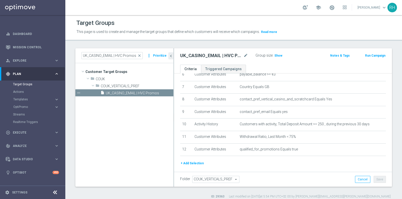
click at [237, 167] on div "+ Add Selection" at bounding box center [282, 164] width 213 height 9
click at [275, 58] on h3 "Show" at bounding box center [278, 56] width 9 height 6
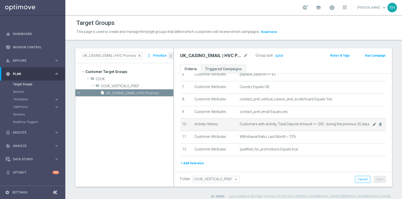
click at [374, 121] on body "equalizer Dashboard Mission Control" at bounding box center [201, 99] width 402 height 199
click at [374, 124] on icon "mode_edit" at bounding box center [374, 124] width 4 height 4
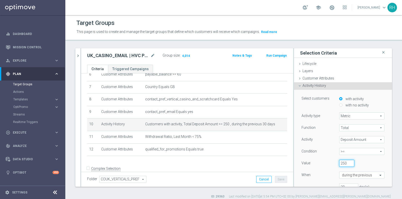
click at [347, 164] on input "250" at bounding box center [346, 162] width 15 height 7
type input "500"
click at [382, 168] on div "Function Total Total arrow_drop_down search Activity Deposit Amount Deposit Amo…" at bounding box center [342, 159] width 83 height 70
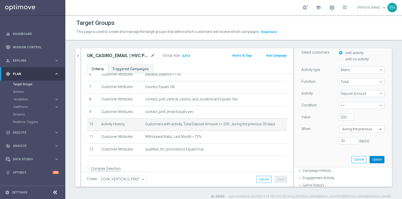
click at [380, 160] on button "Update" at bounding box center [376, 159] width 15 height 7
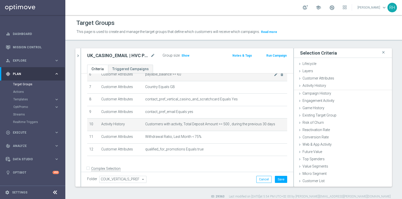
scroll to position [0, 0]
click at [185, 56] on span "Show" at bounding box center [185, 56] width 8 height 4
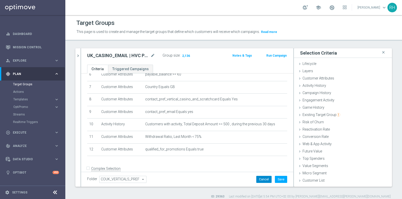
click at [264, 179] on button "Cancel" at bounding box center [263, 179] width 15 height 7
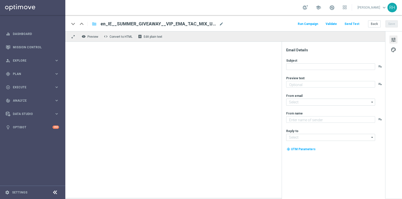
type textarea "From beach essentials to a luxury holiday – just our way of saying thanks for b…"
type textarea "Lottoland"
type input "[EMAIL_ADDRESS][DOMAIN_NAME]"
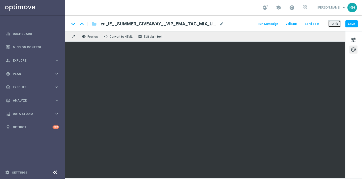
click at [334, 27] on button "Back" at bounding box center [334, 23] width 13 height 7
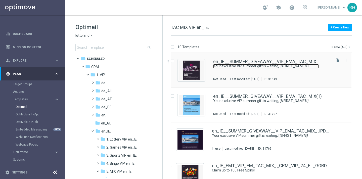
click at [266, 65] on link "Your exclusive VIP summer gift is waiting, [%FIRST_NAME%]!" at bounding box center [265, 66] width 105 height 5
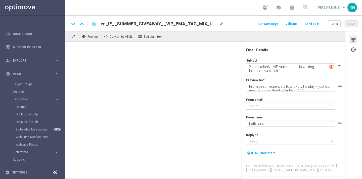
type input "[EMAIL_ADDRESS][DOMAIN_NAME]"
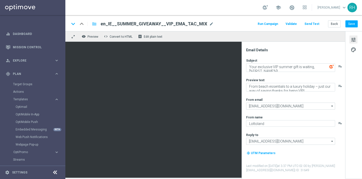
click at [248, 29] on div "keyboard_arrow_down keyboard_arrow_up folder en_IE__SUMMER_GIVEAWAY__VIP_EMA_TA…" at bounding box center [213, 23] width 296 height 16
click at [259, 46] on div "Email Details Subject Your exclusive VIP summer gift is waiting, [%FIRST_NAME%]…" at bounding box center [292, 110] width 103 height 137
click at [254, 51] on div "Email Details" at bounding box center [295, 50] width 98 height 5
click at [258, 51] on div "Email Details" at bounding box center [295, 50] width 98 height 5
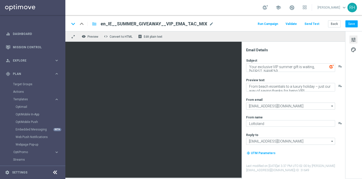
click at [258, 51] on div "Email Details" at bounding box center [295, 50] width 98 height 5
click at [278, 53] on div "Email Details Subject Your exclusive VIP summer gift is waiting, [%FIRST_NAME%]…" at bounding box center [294, 113] width 100 height 131
click at [284, 78] on div "Preview text" at bounding box center [295, 80] width 98 height 4
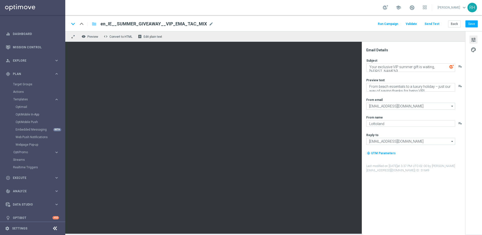
click at [358, 6] on div "school [PERSON_NAME] keyboard_arrow_down RH" at bounding box center [273, 7] width 417 height 15
click at [402, 22] on button "Back" at bounding box center [454, 23] width 13 height 7
